Goal: Information Seeking & Learning: Compare options

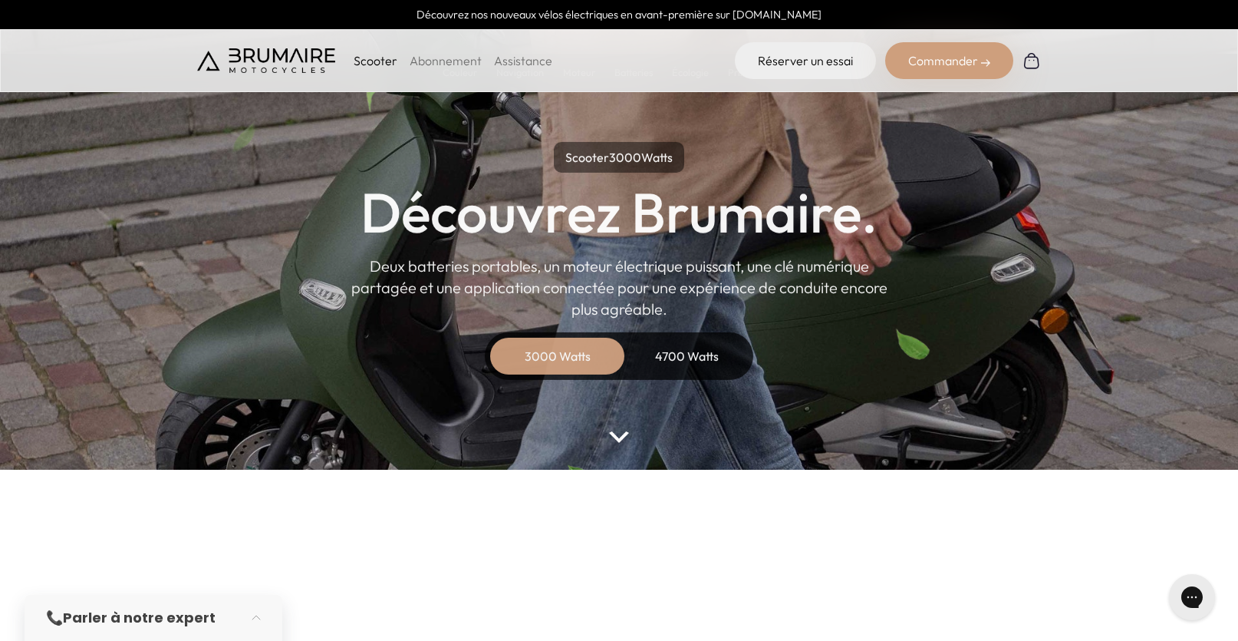
click at [617, 436] on img at bounding box center [619, 437] width 20 height 12
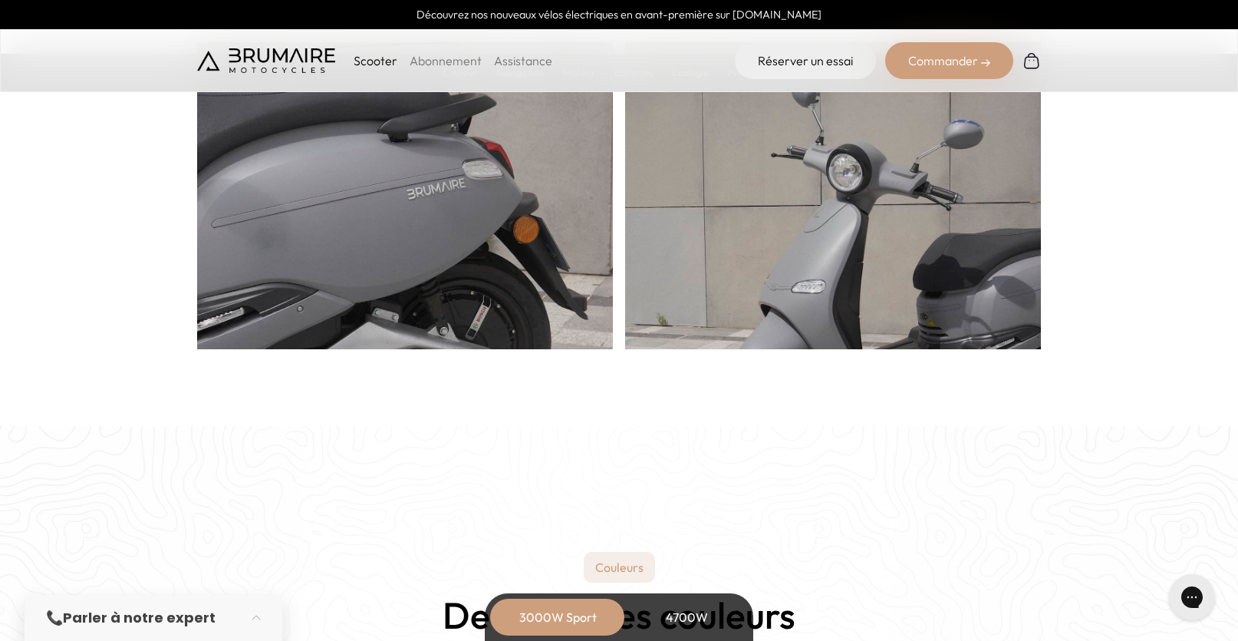
scroll to position [1517, 0]
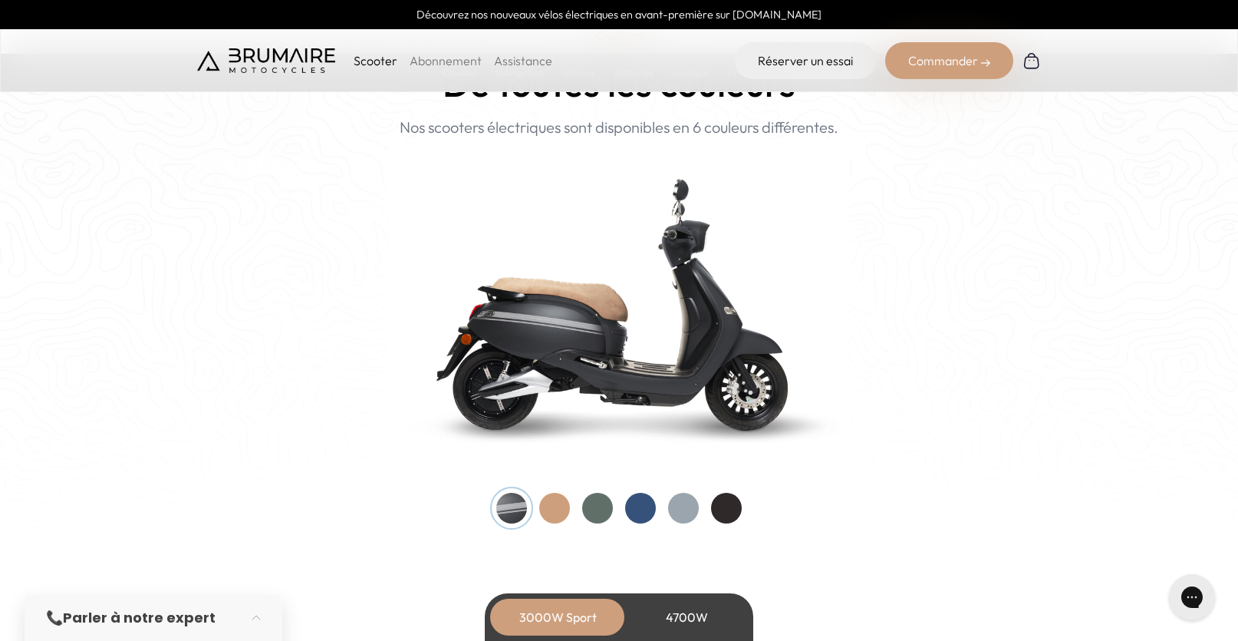
click at [643, 495] on div at bounding box center [640, 507] width 31 height 31
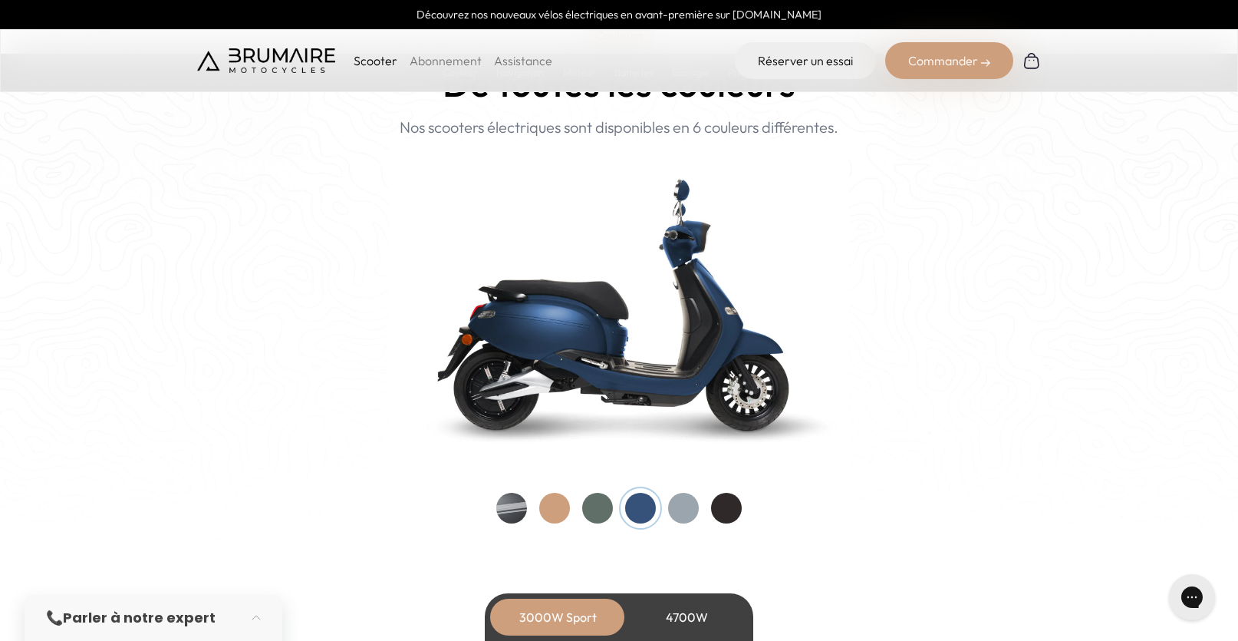
click at [553, 502] on div at bounding box center [554, 507] width 31 height 31
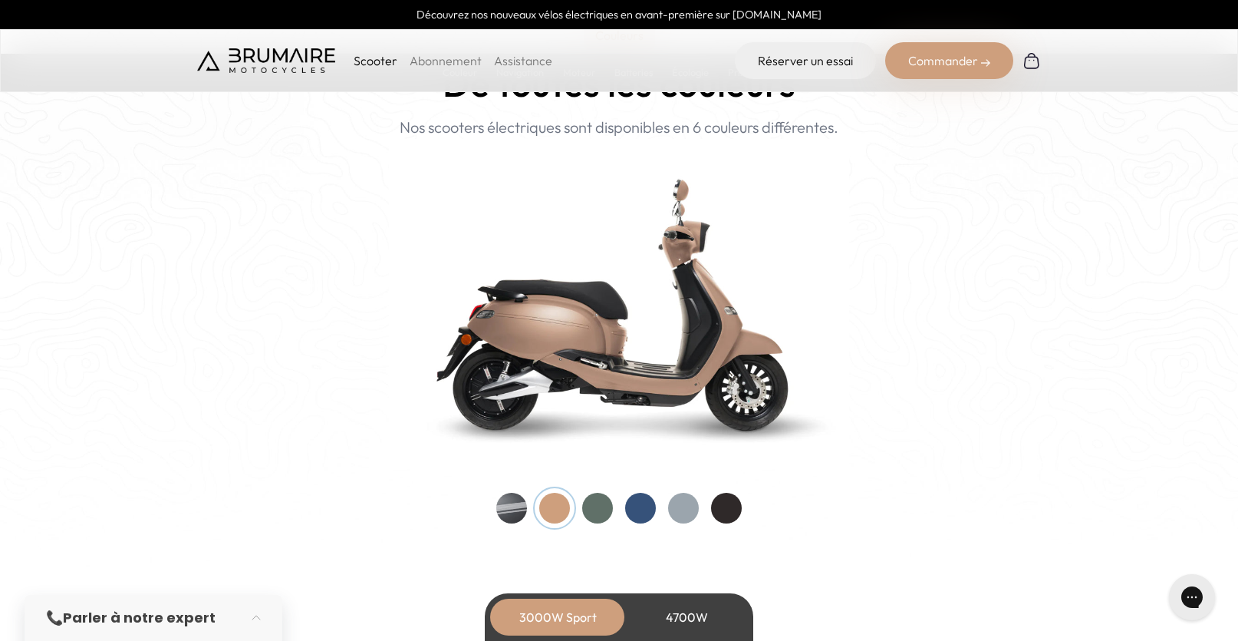
click at [649, 505] on div at bounding box center [640, 507] width 31 height 31
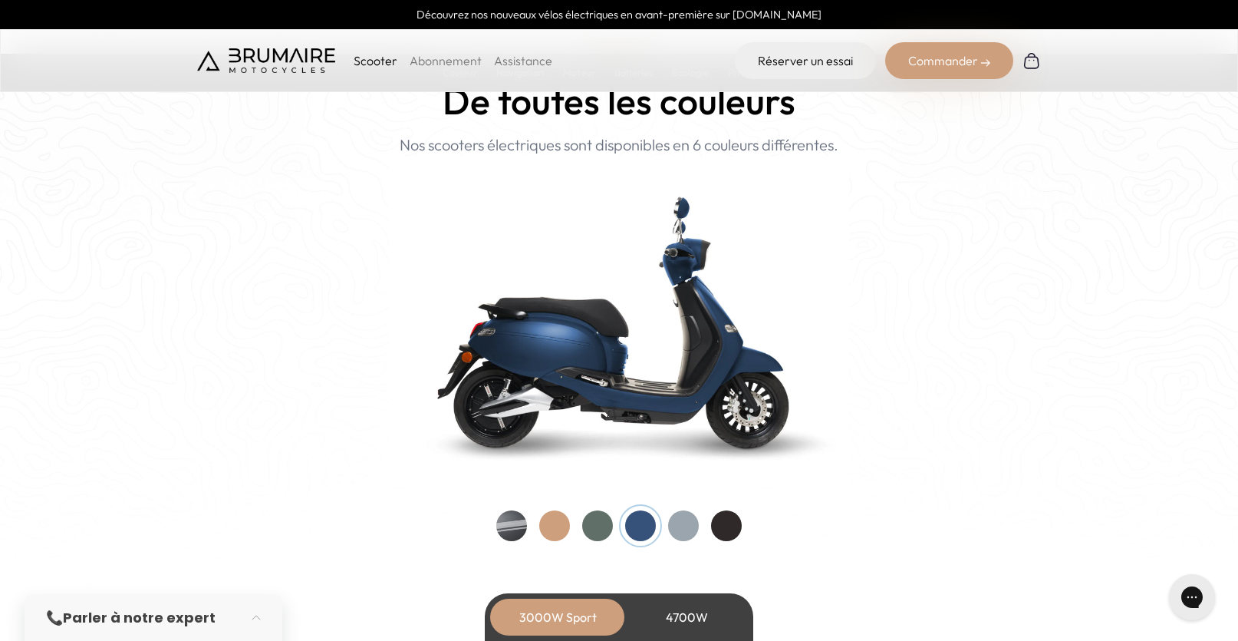
scroll to position [1500, 0]
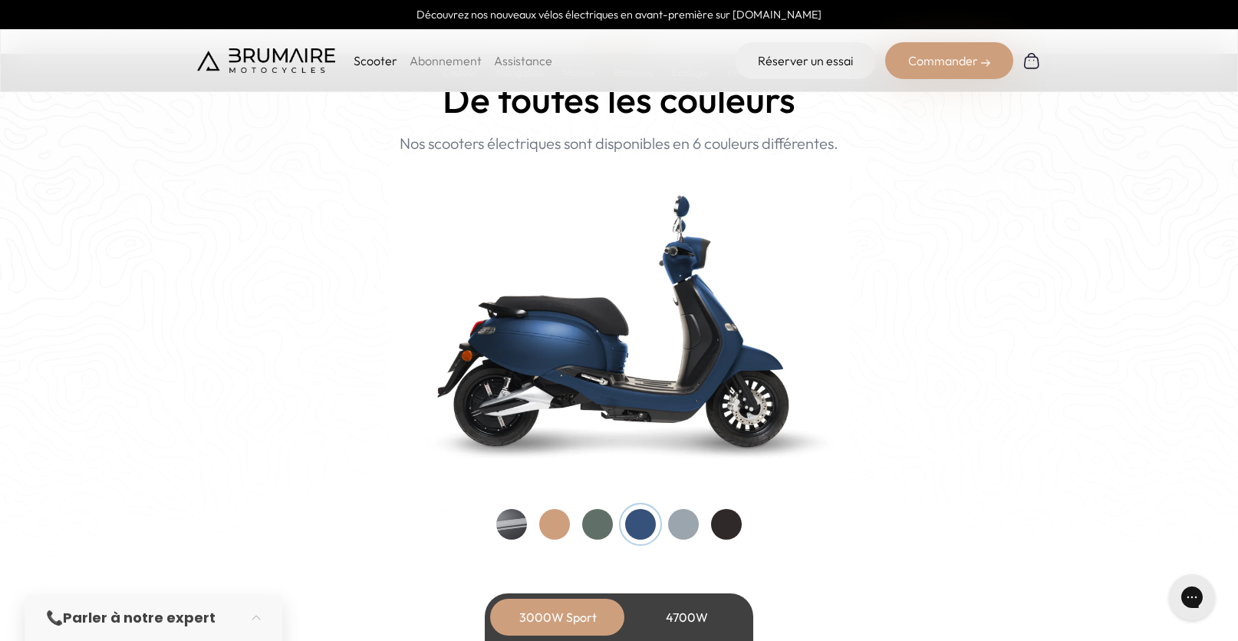
click at [672, 604] on div "4700W" at bounding box center [686, 616] width 123 height 37
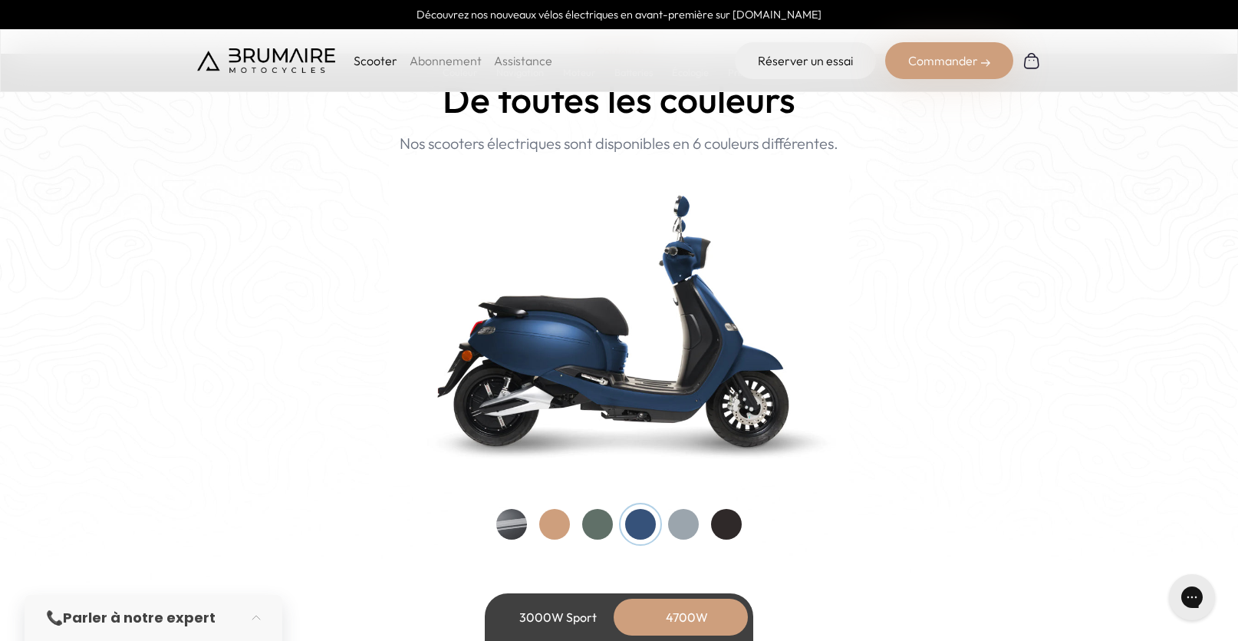
click at [641, 512] on div at bounding box center [640, 524] width 31 height 31
click at [597, 608] on div "3000W Sport" at bounding box center [557, 616] width 123 height 37
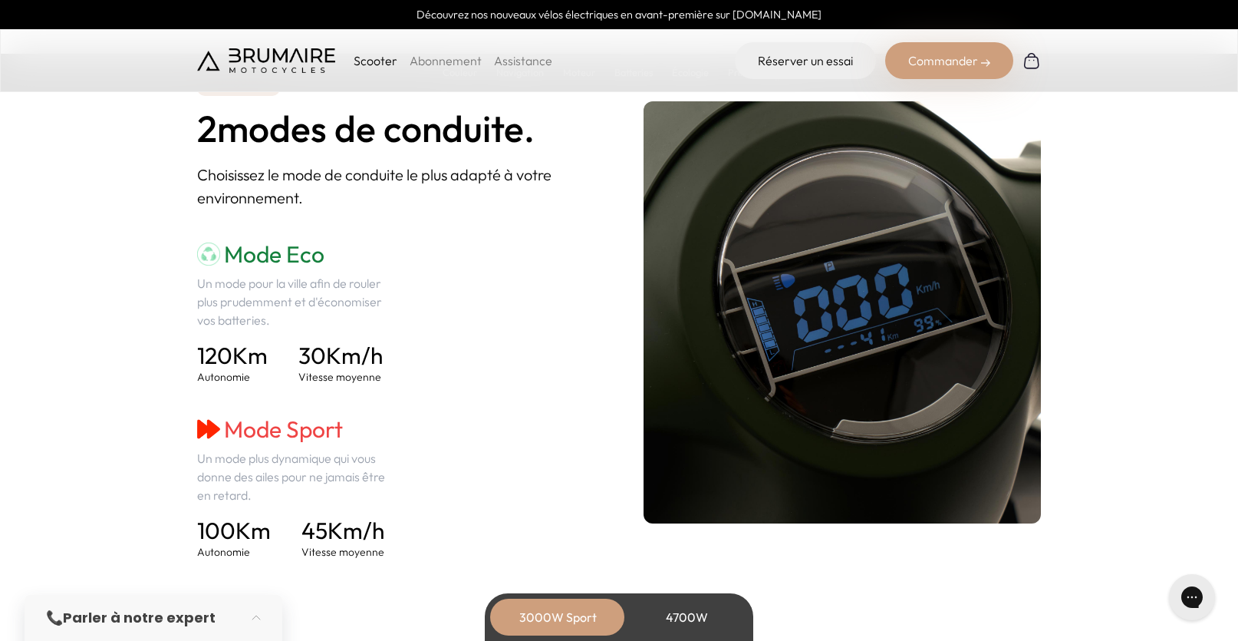
scroll to position [2110, 0]
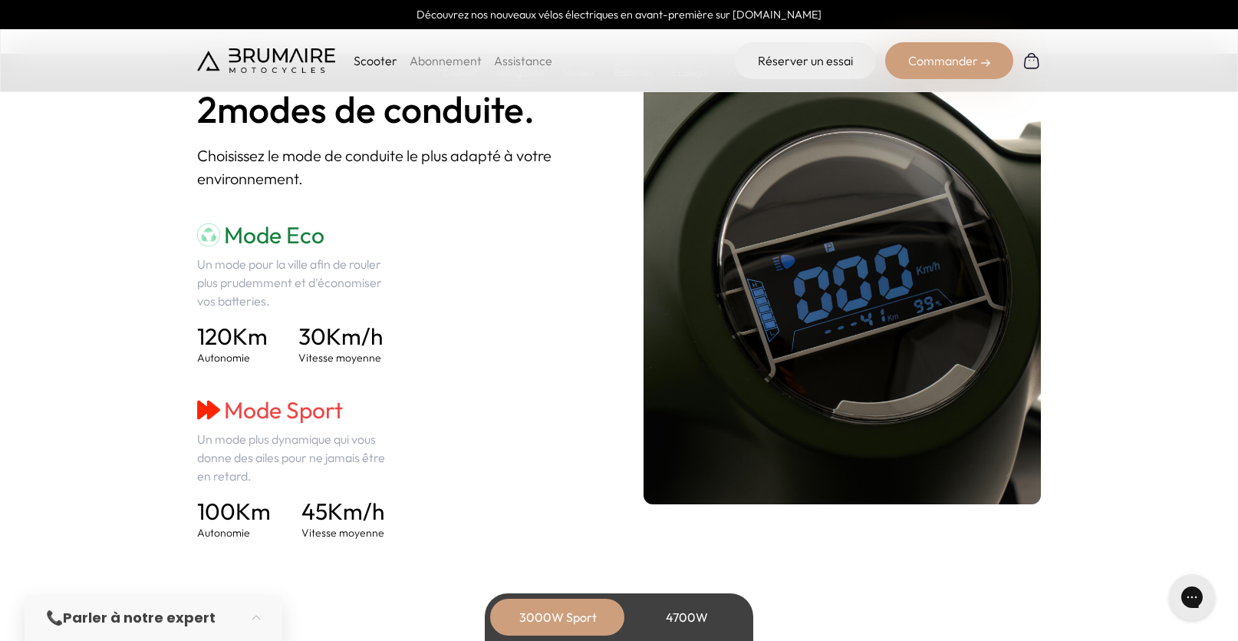
click at [668, 619] on div "4700W" at bounding box center [686, 616] width 123 height 37
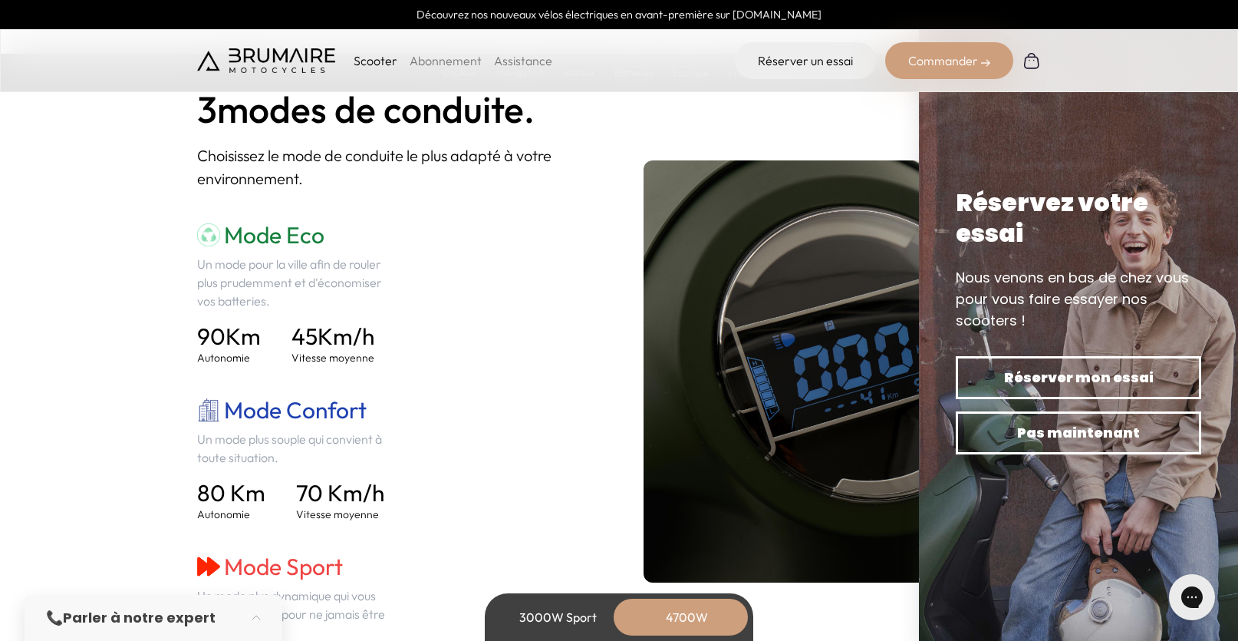
click at [581, 614] on div "3000W Sport" at bounding box center [557, 616] width 123 height 37
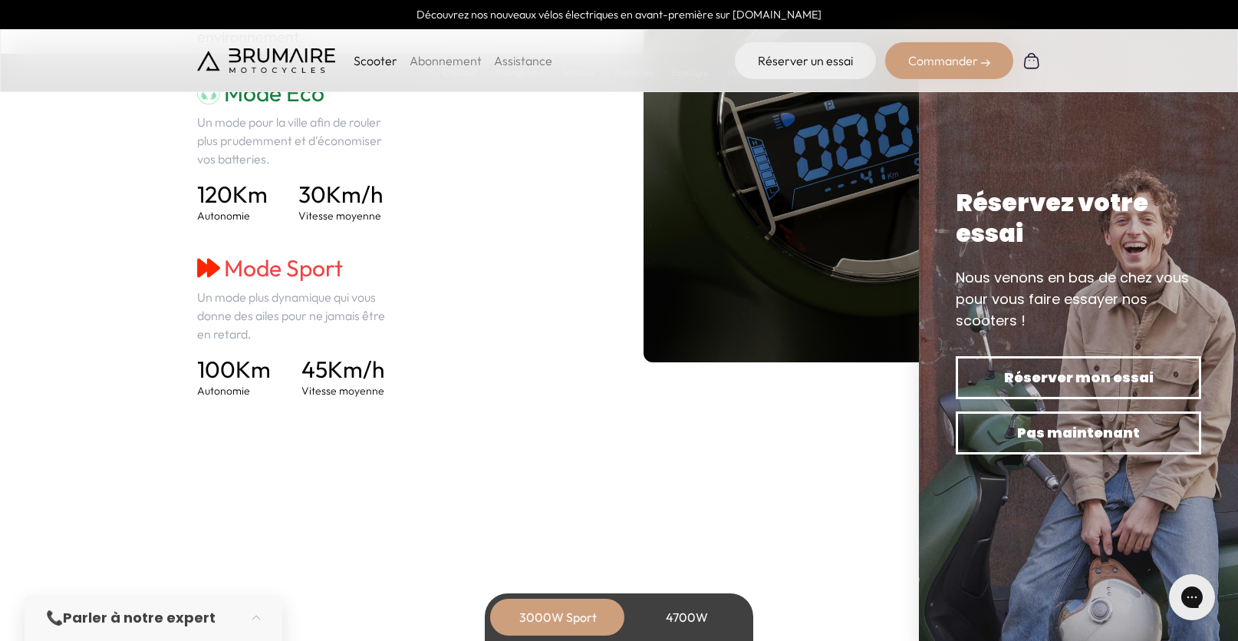
scroll to position [2076, 0]
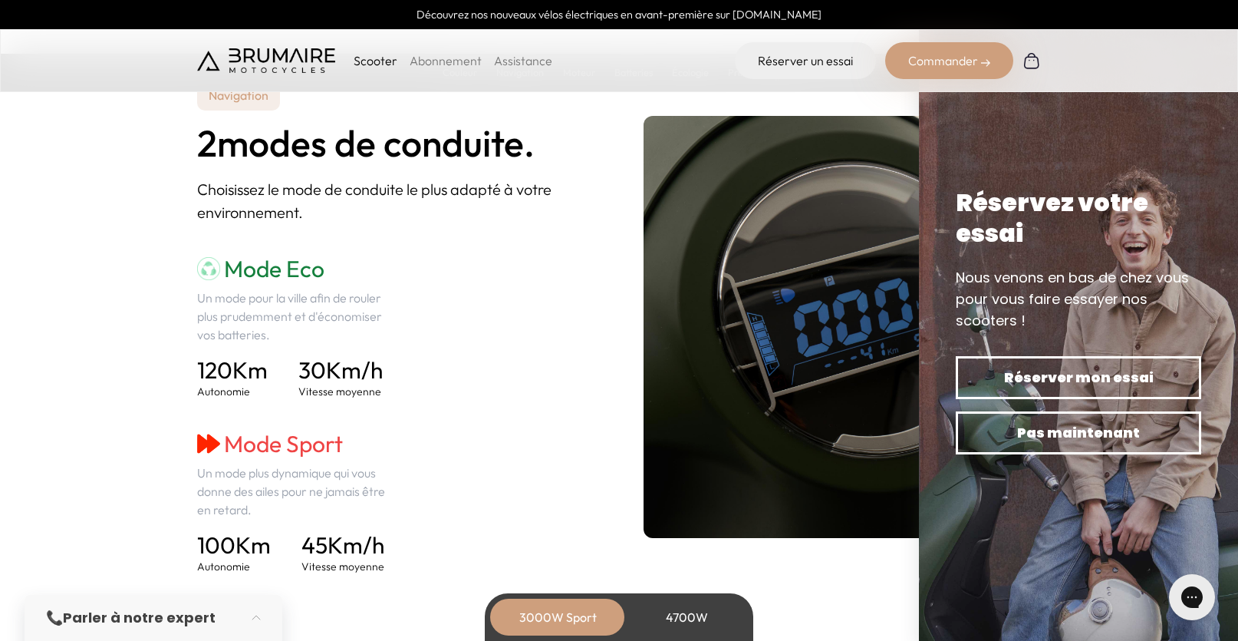
click at [684, 604] on div "4700W" at bounding box center [686, 616] width 123 height 37
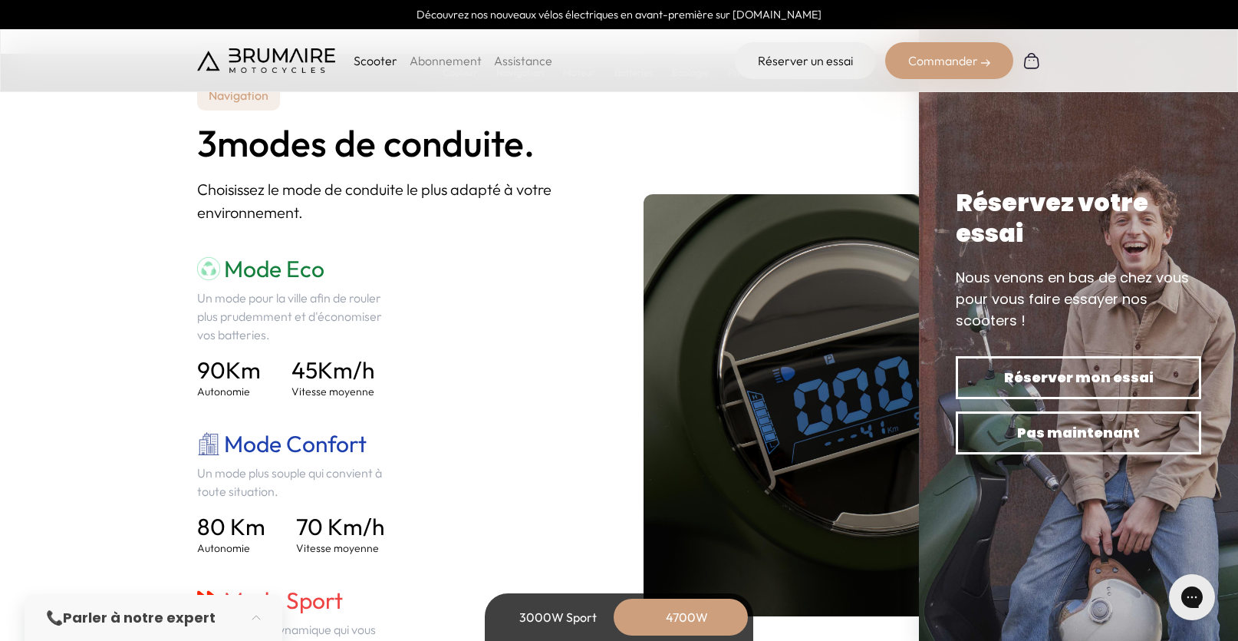
click at [558, 606] on div "3000W Sport" at bounding box center [557, 616] width 123 height 37
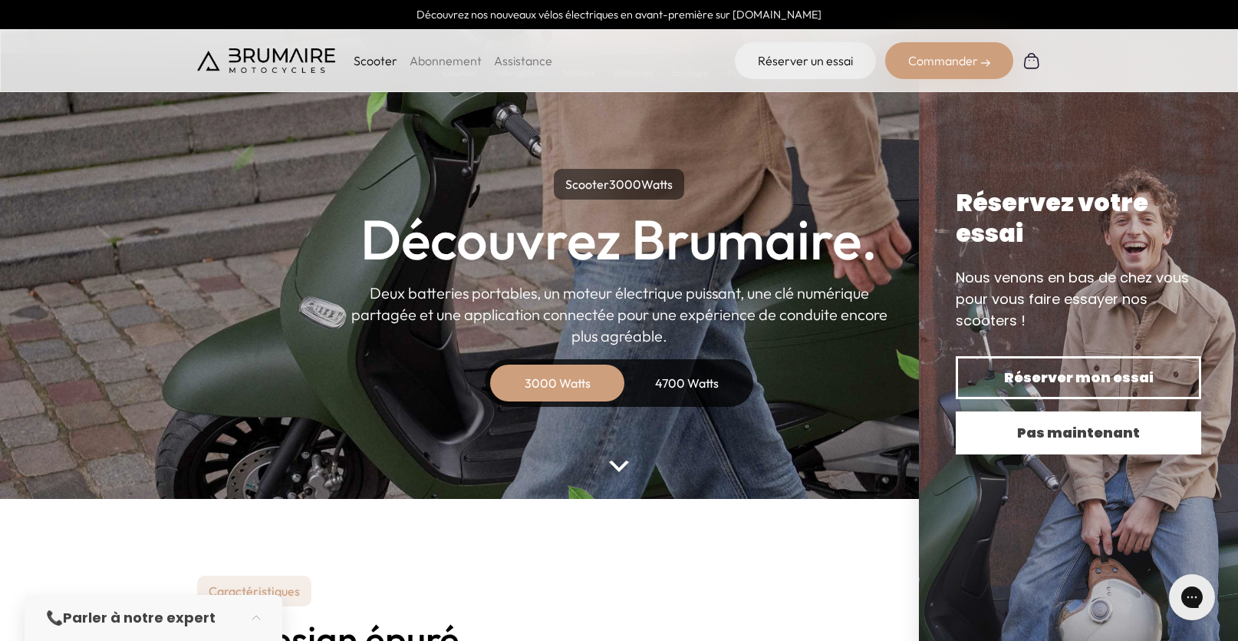
click at [1079, 441] on span "Pas maintenant" at bounding box center [1079, 432] width 192 height 21
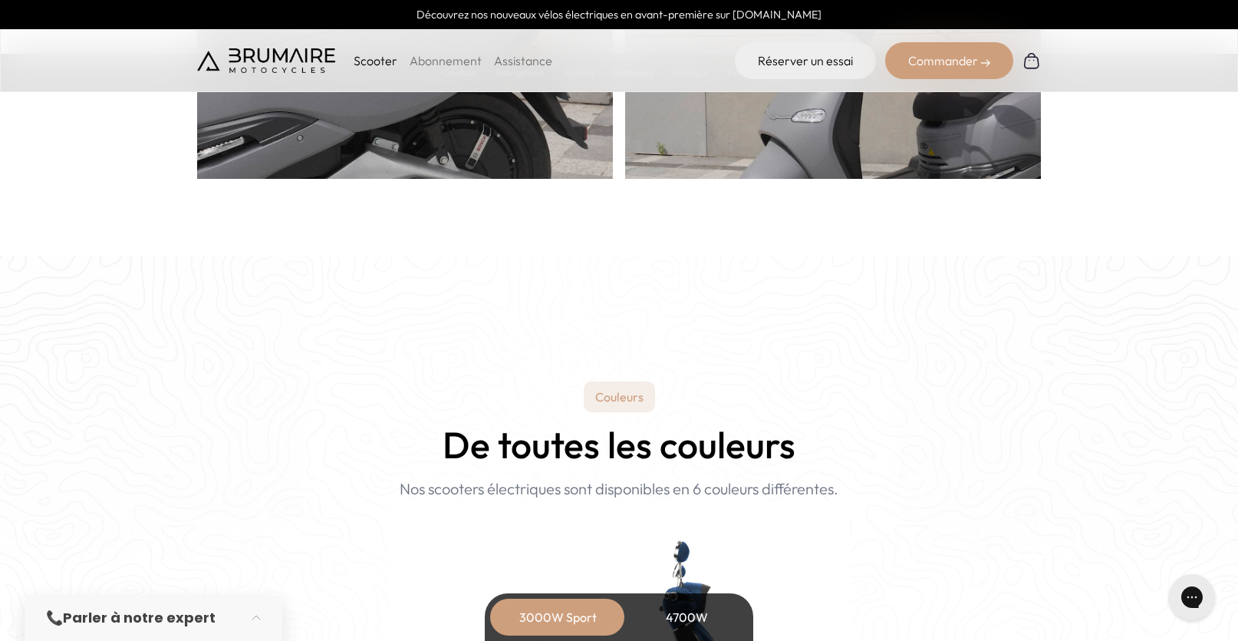
scroll to position [1501, 0]
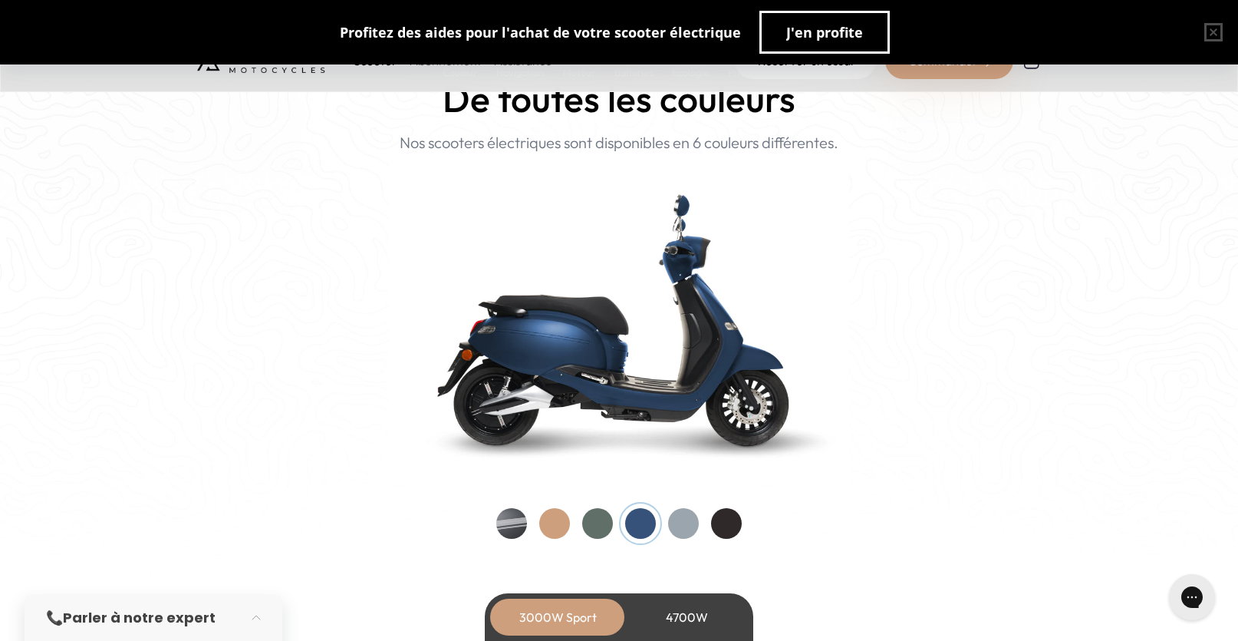
click at [595, 525] on div at bounding box center [597, 523] width 31 height 31
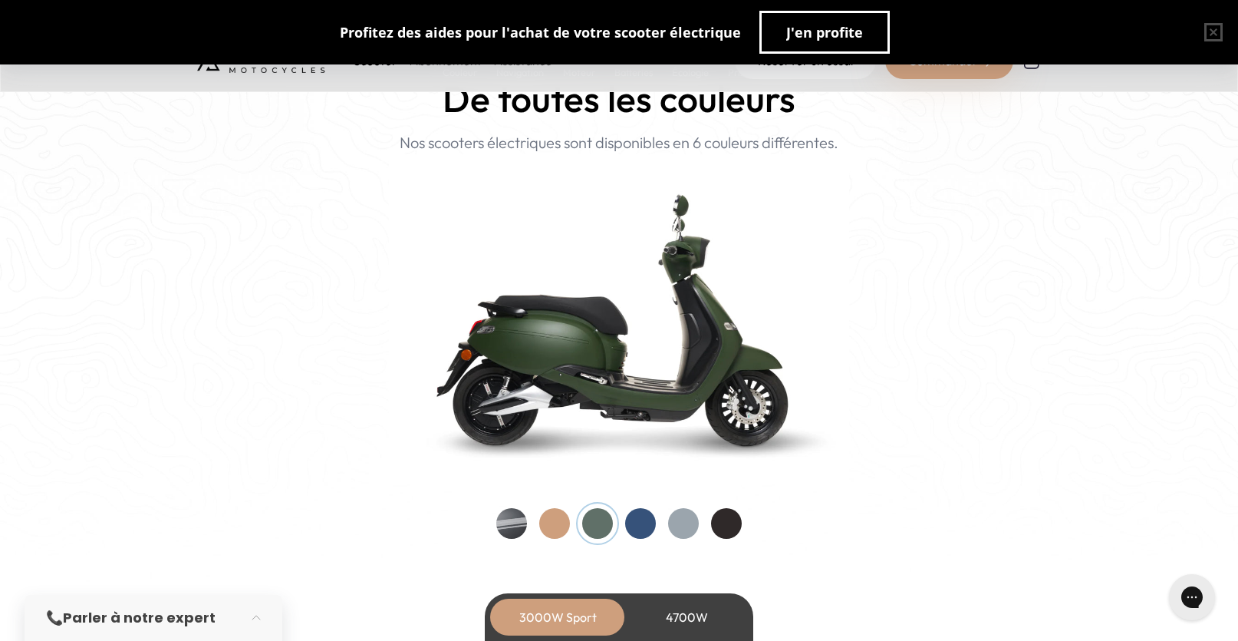
click at [548, 523] on div at bounding box center [554, 523] width 31 height 31
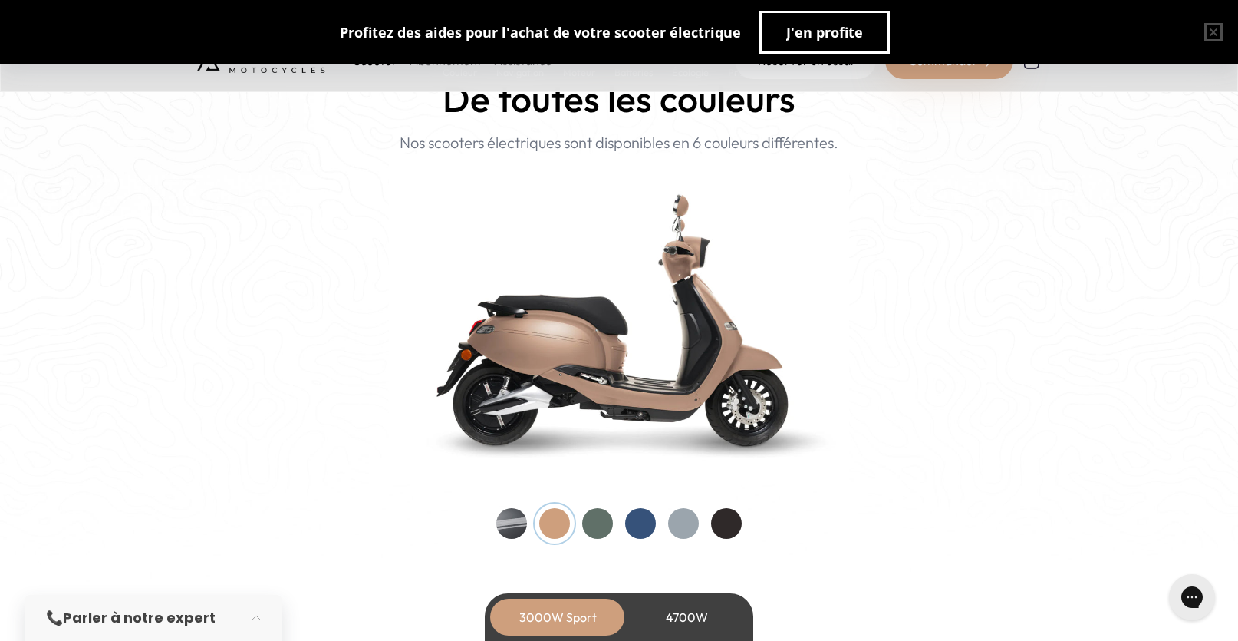
click at [502, 525] on div at bounding box center [511, 523] width 31 height 31
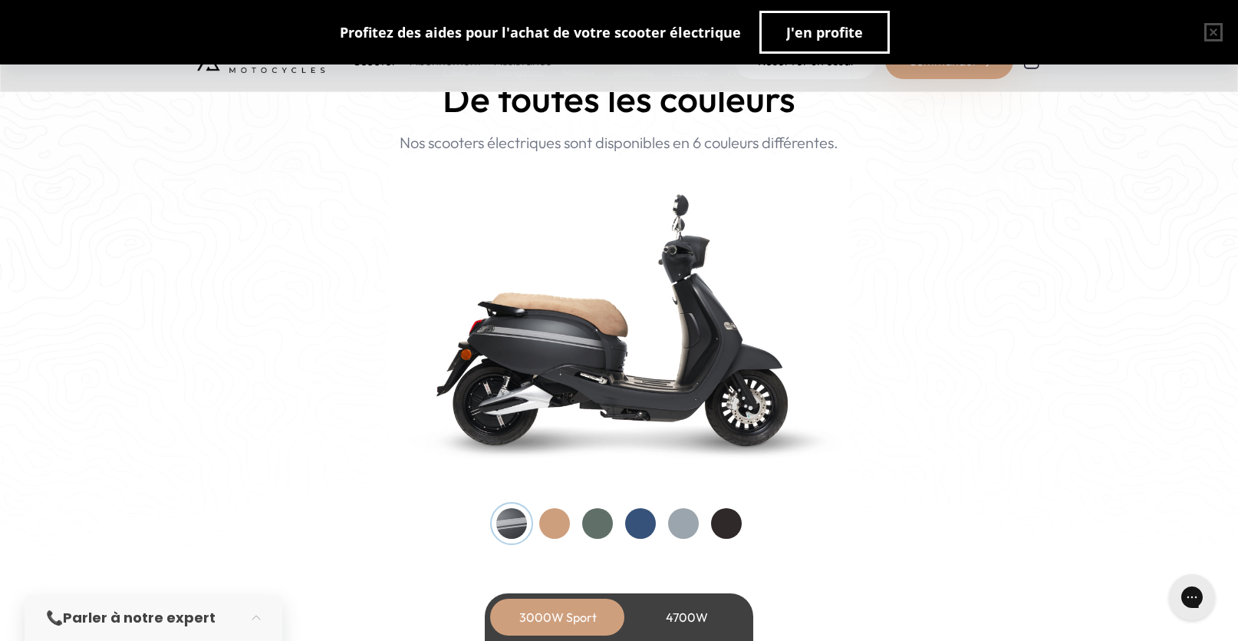
click at [714, 519] on div at bounding box center [726, 523] width 31 height 31
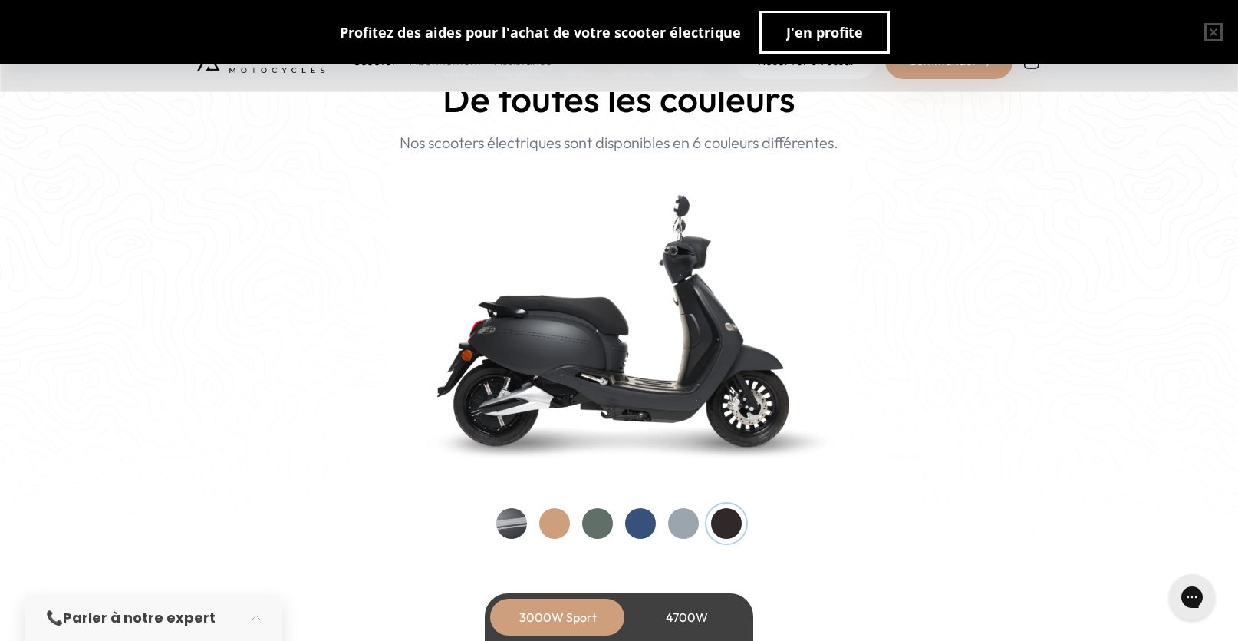
click at [686, 525] on div at bounding box center [683, 523] width 31 height 31
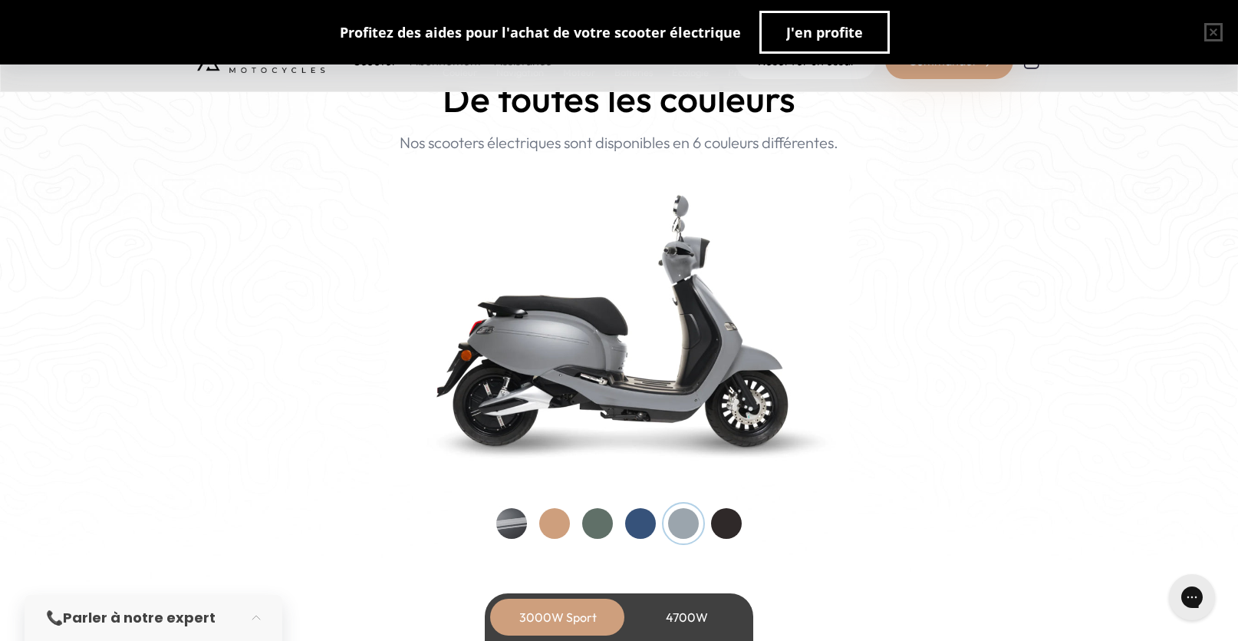
click at [496, 522] on div at bounding box center [511, 523] width 31 height 31
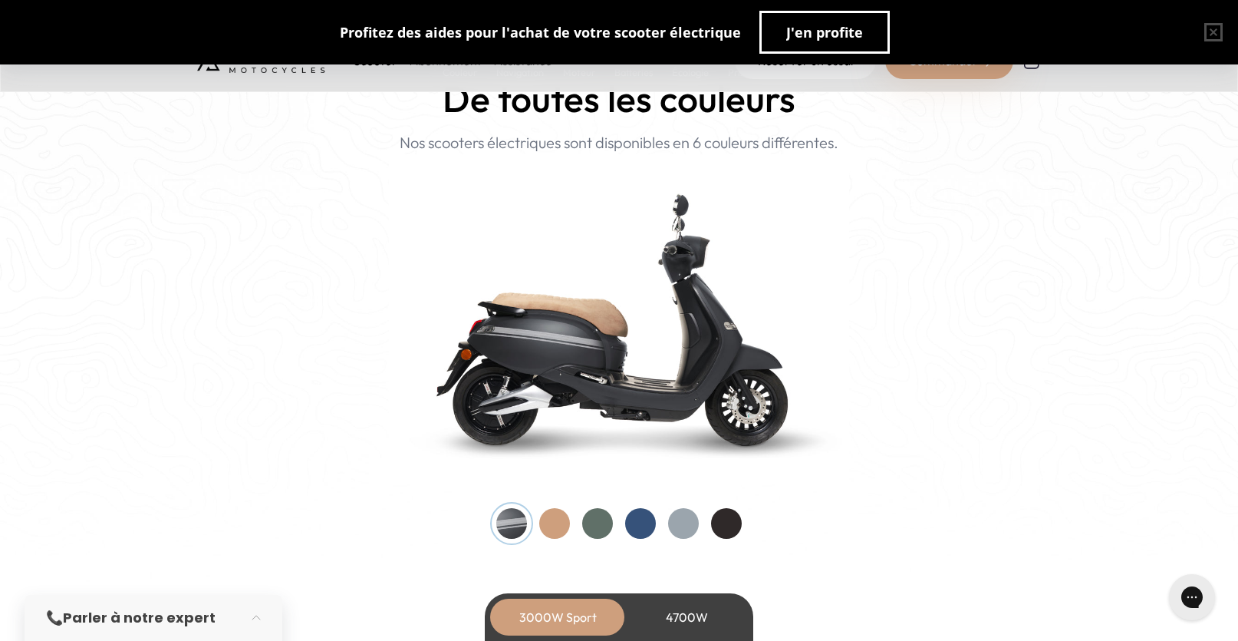
click at [640, 510] on div at bounding box center [640, 523] width 31 height 31
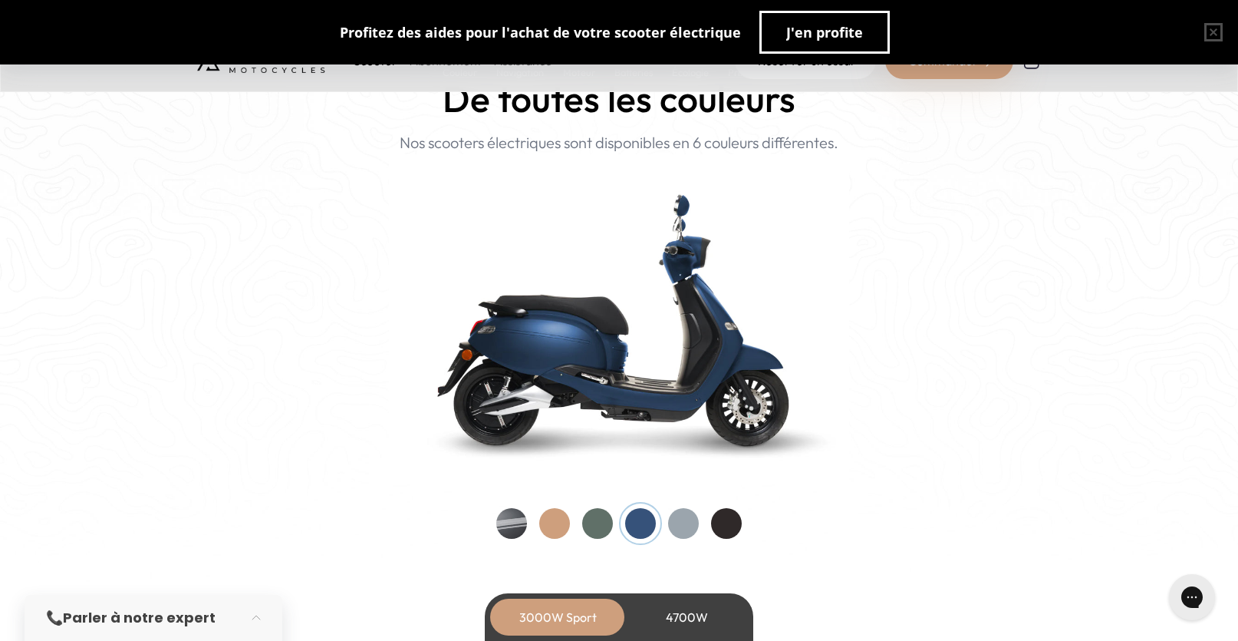
click at [512, 529] on div at bounding box center [511, 523] width 31 height 31
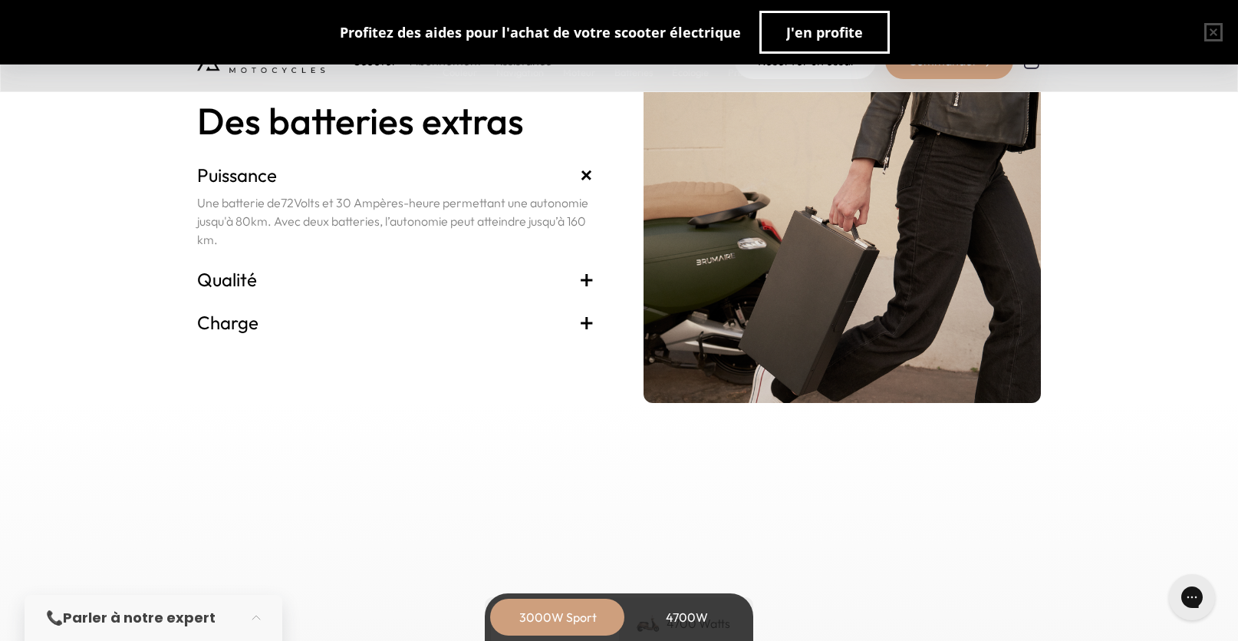
scroll to position [3387, 0]
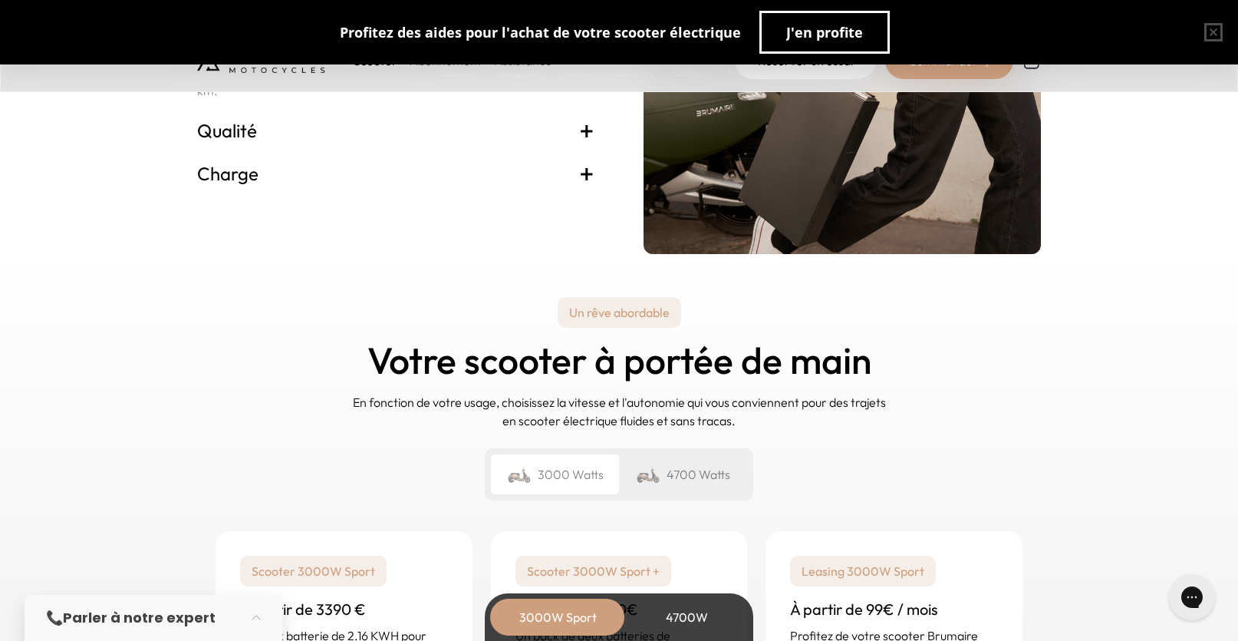
click at [695, 466] on div "4700 Watts" at bounding box center [683, 474] width 128 height 40
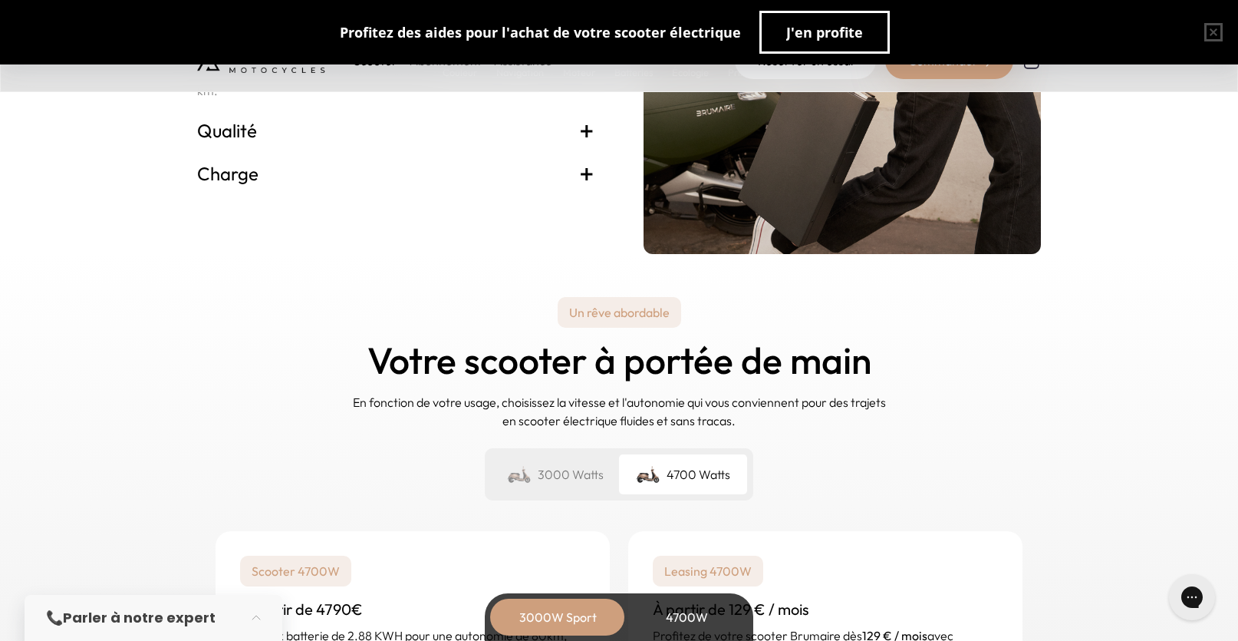
click at [583, 466] on div "3000 Watts" at bounding box center [555, 474] width 128 height 40
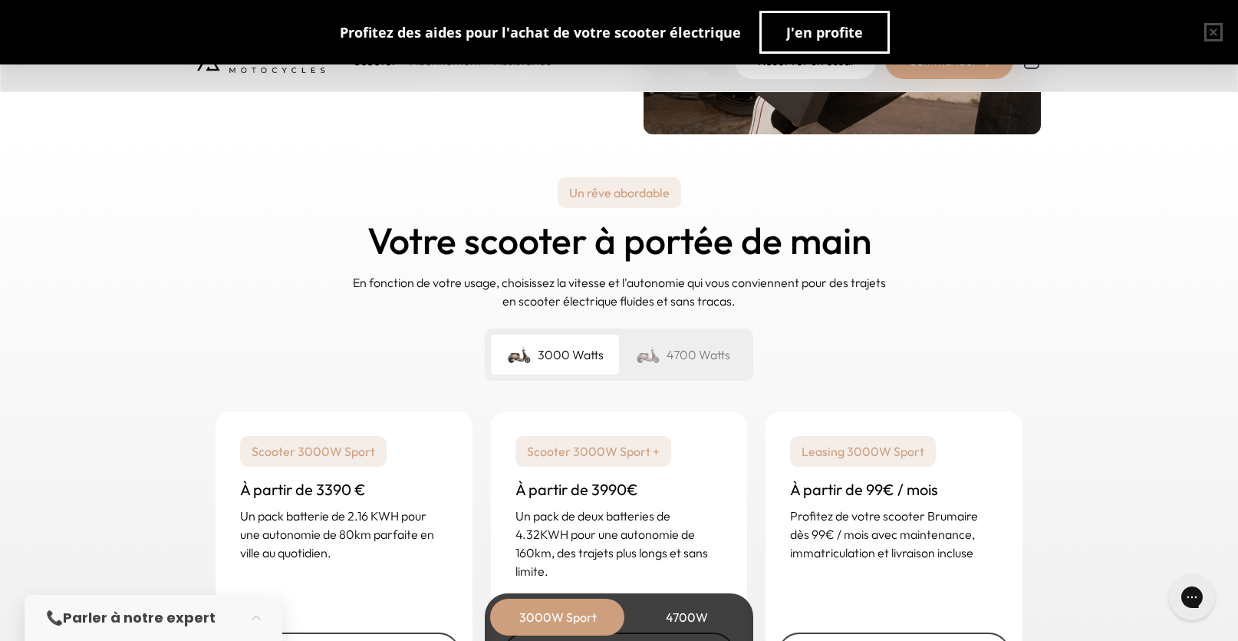
scroll to position [3684, 0]
